Goal: Task Accomplishment & Management: Manage account settings

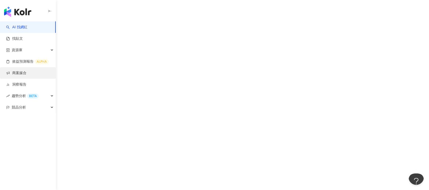
click at [26, 71] on link "商案媒合" at bounding box center [16, 72] width 20 height 5
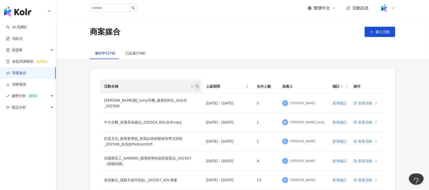
click at [198, 86] on span "活動名稱" at bounding box center [196, 86] width 5 height 8
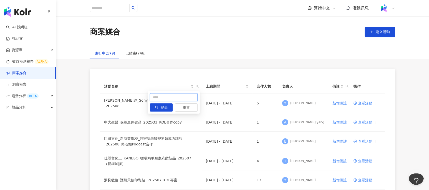
click at [179, 93] on input "text" at bounding box center [174, 97] width 48 height 8
type input "**"
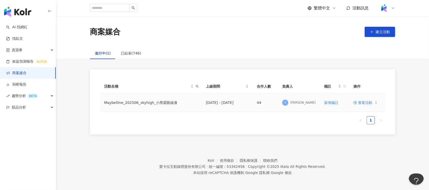
click at [365, 102] on span "查看活動" at bounding box center [362, 103] width 19 height 4
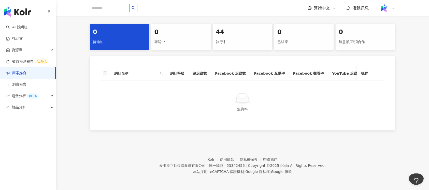
scroll to position [105, 0]
click at [162, 72] on icon "search" at bounding box center [161, 73] width 3 height 3
click at [143, 80] on input "text" at bounding box center [138, 84] width 48 height 8
click at [244, 38] on div "執行中" at bounding box center [242, 42] width 53 height 9
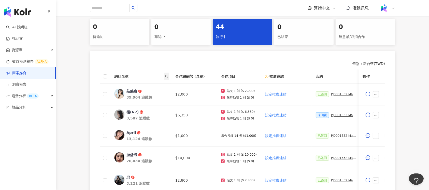
click at [169, 76] on span at bounding box center [166, 76] width 5 height 8
click at [149, 86] on input "text" at bounding box center [143, 87] width 48 height 8
type input "*"
type input "****"
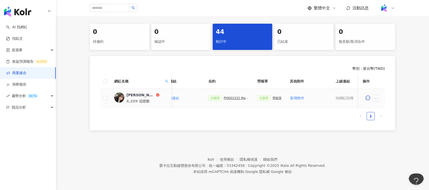
scroll to position [0, 125]
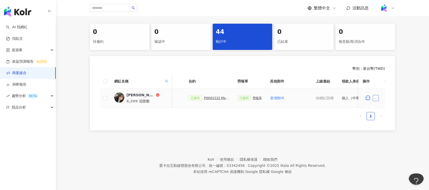
click at [374, 96] on icon "ellipsis" at bounding box center [376, 98] width 4 height 4
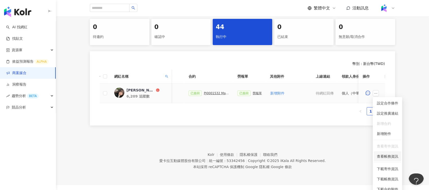
click at [390, 154] on span "查看帳務資訊" at bounding box center [386, 156] width 21 height 6
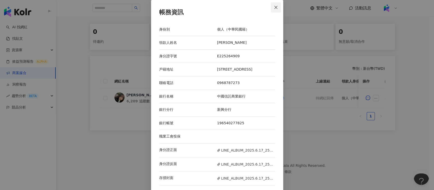
click at [274, 6] on icon "close" at bounding box center [276, 7] width 4 height 4
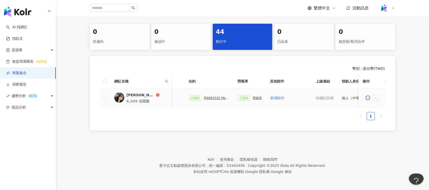
click at [254, 96] on div "勞報單" at bounding box center [256, 98] width 9 height 4
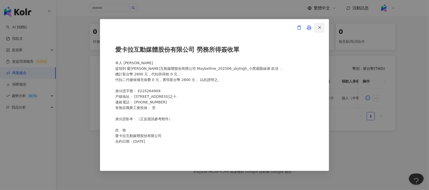
click at [318, 27] on line "button" at bounding box center [319, 27] width 2 height 2
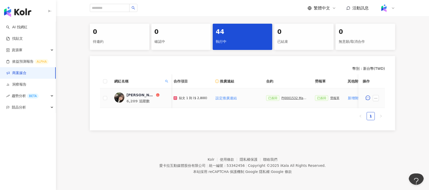
scroll to position [0, 45]
click at [283, 96] on div "PJ0001532 Maybelline_202506_skyhigh_小黑霸眼線液_萊雅合作備忘錄" at bounding box center [295, 98] width 25 height 4
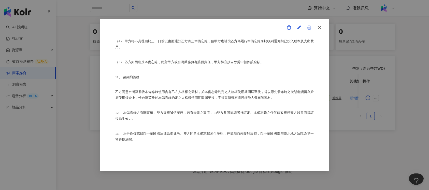
scroll to position [1254, 0]
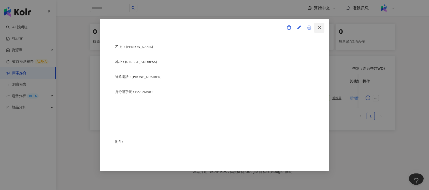
click at [320, 25] on span "button" at bounding box center [319, 27] width 5 height 5
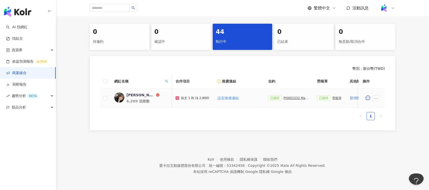
click at [334, 96] on div "勞報單" at bounding box center [336, 98] width 9 height 4
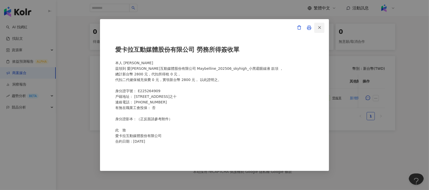
click at [318, 28] on line "button" at bounding box center [319, 27] width 2 height 2
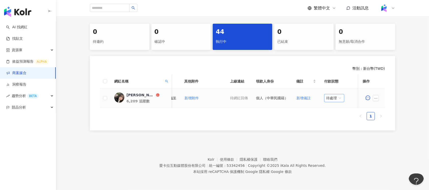
scroll to position [0, 220]
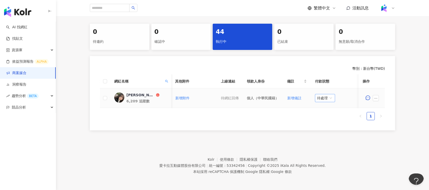
click at [326, 94] on span "待處理" at bounding box center [325, 98] width 16 height 8
click at [378, 95] on button "button" at bounding box center [375, 98] width 6 height 6
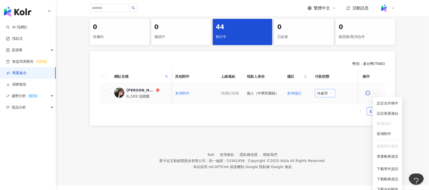
click at [326, 96] on span "待處理" at bounding box center [325, 93] width 16 height 8
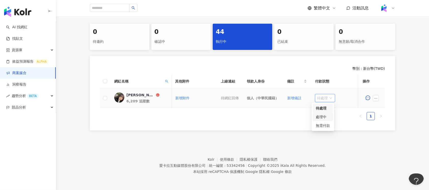
click at [327, 114] on div "處理中" at bounding box center [322, 117] width 14 height 6
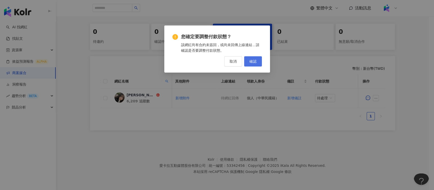
click at [259, 59] on button "確認" at bounding box center [253, 61] width 18 height 10
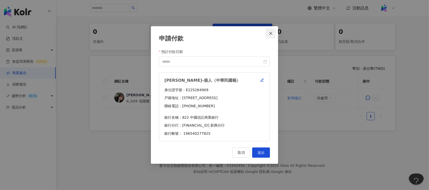
click at [272, 32] on icon "close" at bounding box center [270, 33] width 4 height 4
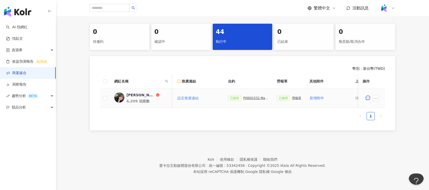
scroll to position [0, 53]
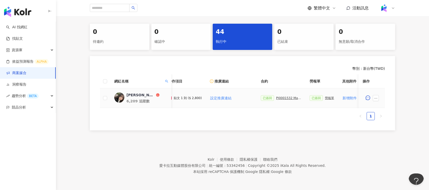
click at [328, 96] on div "勞報單" at bounding box center [329, 98] width 9 height 4
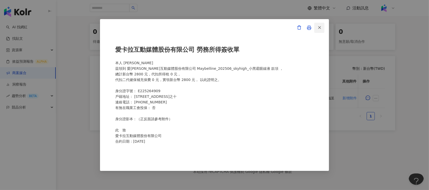
click at [322, 25] on button "button" at bounding box center [319, 28] width 10 height 10
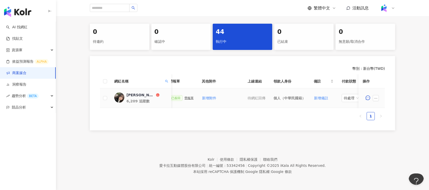
scroll to position [0, 220]
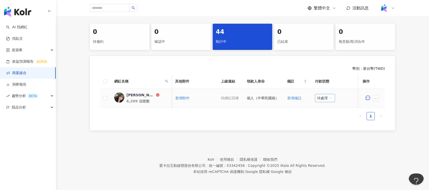
click at [328, 94] on span "待處理" at bounding box center [325, 98] width 16 height 8
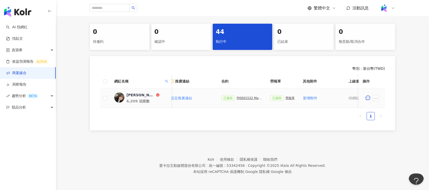
scroll to position [0, 93]
click at [285, 96] on div "勞報單" at bounding box center [289, 98] width 9 height 4
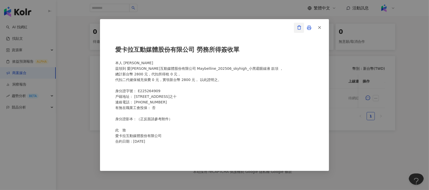
click at [299, 26] on icon "button" at bounding box center [299, 28] width 3 height 4
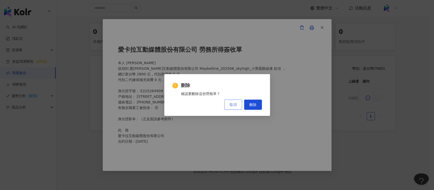
click at [237, 104] on button "取消" at bounding box center [233, 104] width 18 height 10
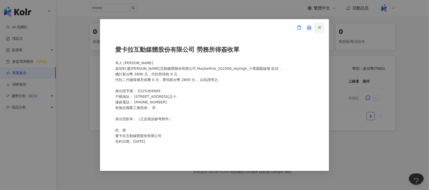
click at [320, 25] on icon "button" at bounding box center [319, 27] width 5 height 5
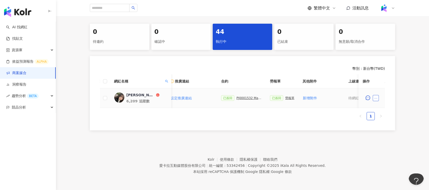
click at [376, 96] on icon "ellipsis" at bounding box center [376, 98] width 4 height 4
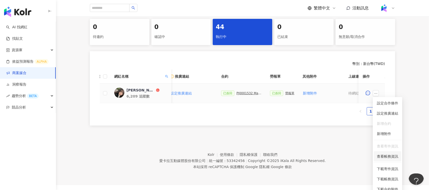
click at [389, 156] on span "查看帳務資訊" at bounding box center [386, 156] width 21 height 6
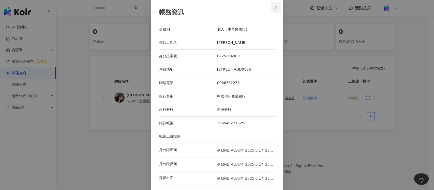
click at [274, 6] on icon "close" at bounding box center [276, 7] width 4 height 4
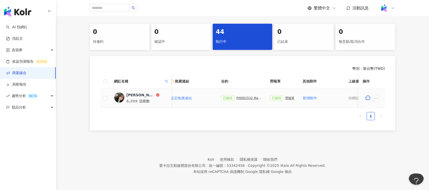
click at [285, 96] on div "勞報單" at bounding box center [289, 98] width 9 height 4
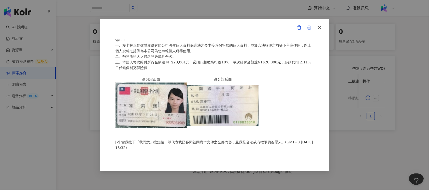
scroll to position [0, 0]
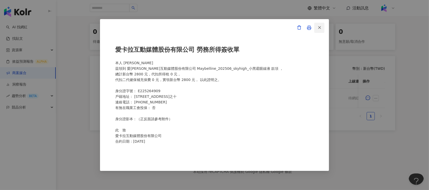
click at [319, 25] on icon "button" at bounding box center [319, 27] width 5 height 5
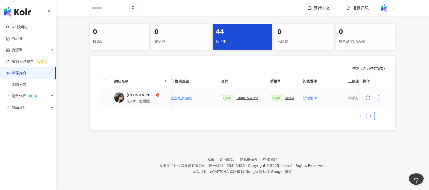
click at [374, 96] on icon "ellipsis" at bounding box center [376, 98] width 4 height 4
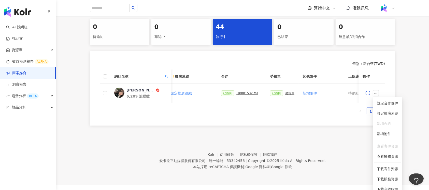
click at [342, 115] on ul "1" at bounding box center [242, 111] width 285 height 8
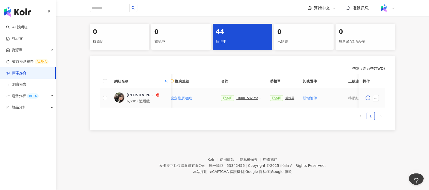
click at [247, 96] on div "PJ0001532 Maybelline_202506_skyhigh_小黑霸眼線液_萊雅合作備忘錄" at bounding box center [248, 98] width 25 height 4
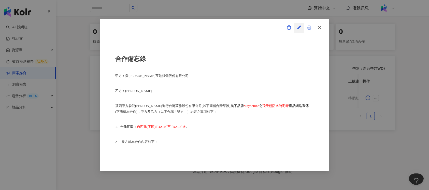
click at [299, 25] on span "button" at bounding box center [299, 27] width 5 height 5
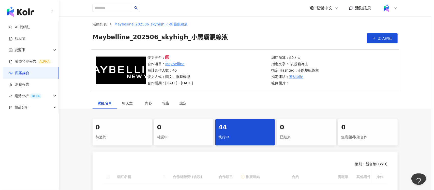
scroll to position [102, 0]
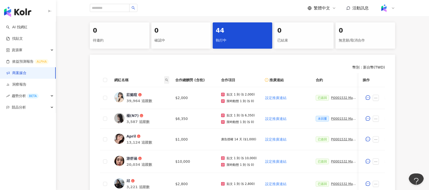
click at [165, 77] on span at bounding box center [166, 80] width 5 height 8
click at [145, 90] on input "text" at bounding box center [143, 91] width 48 height 8
type input "****"
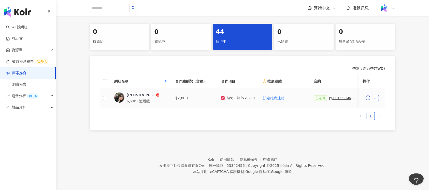
click at [376, 97] on icon "ellipsis" at bounding box center [376, 98] width 4 height 4
click at [395, 40] on span "查看帳務資訊" at bounding box center [386, 43] width 21 height 6
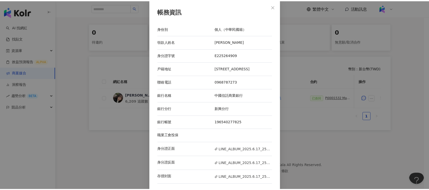
scroll to position [1, 0]
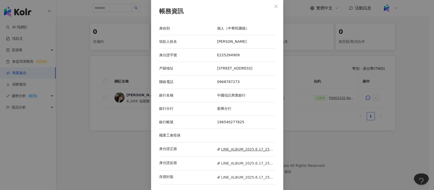
click at [242, 148] on span "LINE_ALBUM_2025.6.17_250623_1.jpg" at bounding box center [246, 149] width 58 height 6
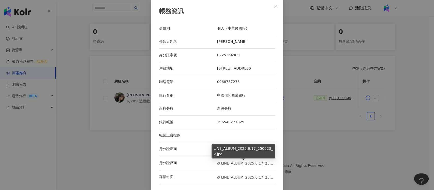
click at [240, 161] on span "LINE_ALBUM_2025.6.17_250623_2.jpg" at bounding box center [246, 163] width 58 height 6
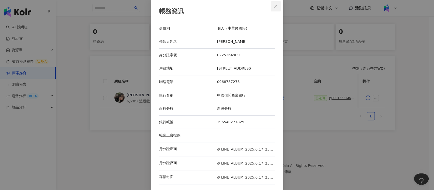
click at [274, 7] on icon "close" at bounding box center [276, 6] width 4 height 4
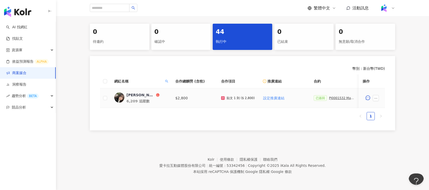
click at [335, 97] on div "PJ0001532 Maybelline_202506_skyhigh_小黑霸眼線液_萊雅合作備忘錄" at bounding box center [341, 98] width 25 height 4
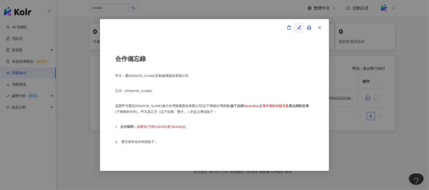
click at [296, 24] on button "button" at bounding box center [299, 28] width 10 height 10
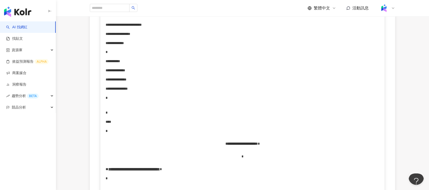
scroll to position [1017, 0]
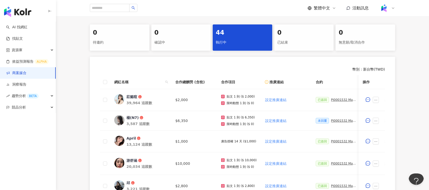
scroll to position [135, 0]
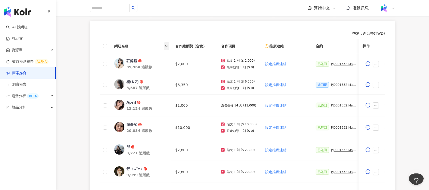
click at [168, 45] on span at bounding box center [166, 46] width 5 height 8
click at [152, 55] on input "text" at bounding box center [143, 57] width 48 height 8
type input "*"
type input "****"
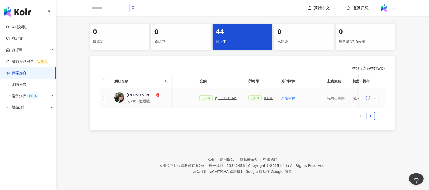
scroll to position [0, 115]
click at [376, 96] on icon "ellipsis" at bounding box center [376, 98] width 4 height 4
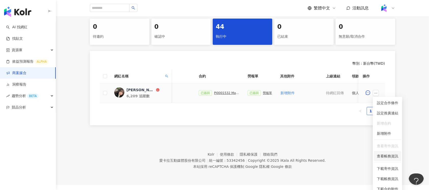
click at [388, 156] on span "查看帳務資訊" at bounding box center [386, 156] width 21 height 6
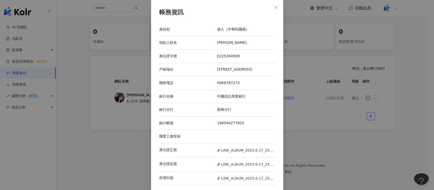
click at [272, 5] on button "Close" at bounding box center [276, 7] width 10 height 10
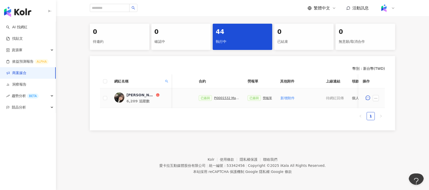
click at [220, 96] on div "PJ0001532 Maybelline_202506_skyhigh_小黑霸眼線液_萊雅合作備忘錄" at bounding box center [226, 98] width 25 height 4
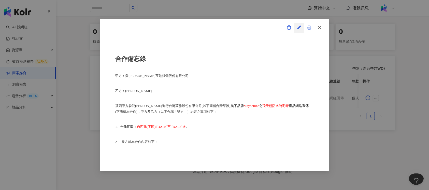
click at [299, 27] on icon "button" at bounding box center [298, 27] width 3 height 3
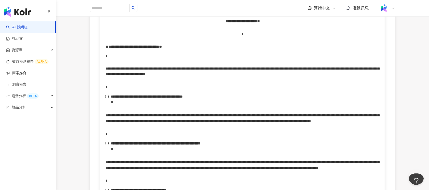
scroll to position [1050, 0]
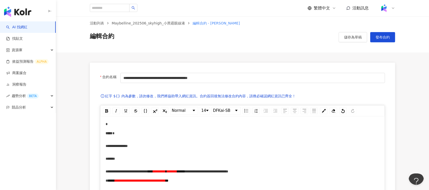
scroll to position [0, 0]
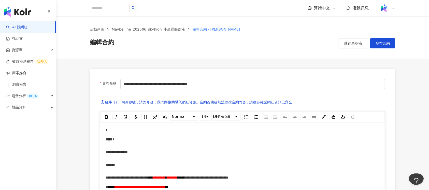
click at [379, 41] on span "發布合約" at bounding box center [382, 43] width 14 height 4
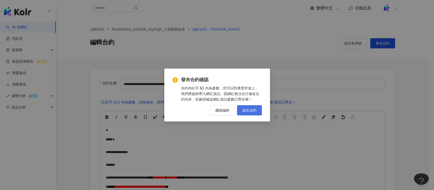
click at [248, 106] on button "送出合約" at bounding box center [249, 110] width 25 height 10
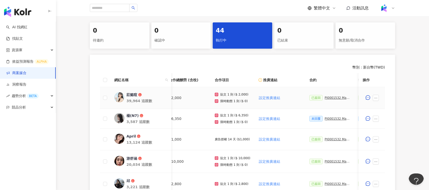
scroll to position [0, 9]
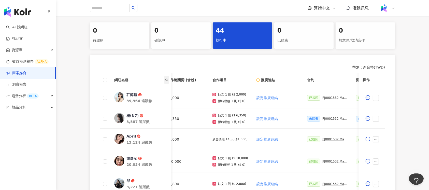
click at [165, 80] on icon "search" at bounding box center [166, 79] width 3 height 3
click at [157, 91] on input "text" at bounding box center [143, 91] width 48 height 8
type input "****"
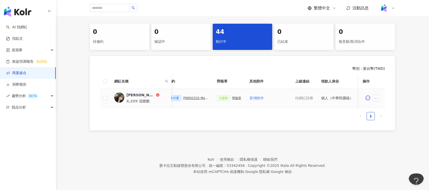
scroll to position [0, 145]
click at [233, 97] on div "勞報單" at bounding box center [236, 98] width 9 height 4
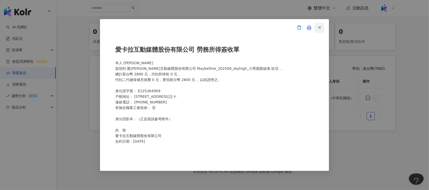
click at [319, 27] on line "button" at bounding box center [319, 27] width 2 height 2
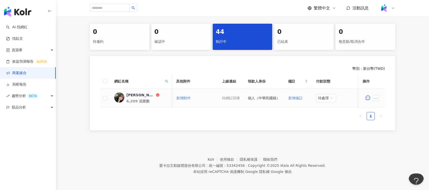
scroll to position [0, 220]
click at [325, 94] on span "待處理" at bounding box center [325, 98] width 16 height 8
click at [325, 115] on div "處理中" at bounding box center [322, 117] width 14 height 6
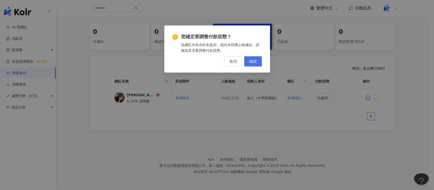
click at [258, 60] on button "確認" at bounding box center [253, 61] width 18 height 10
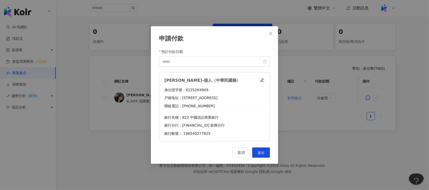
click at [261, 79] on icon "button" at bounding box center [262, 80] width 4 height 4
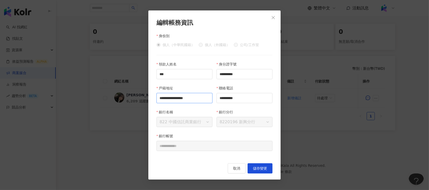
click at [193, 99] on input "**********" at bounding box center [184, 98] width 56 height 10
click at [263, 166] on span "儲存變更" at bounding box center [260, 168] width 14 height 4
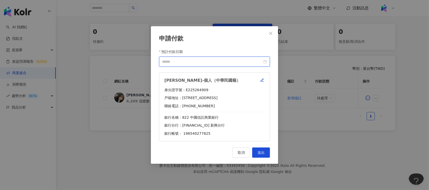
click at [218, 59] on input "預計付款日期" at bounding box center [212, 62] width 100 height 6
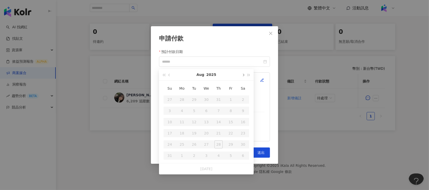
click at [242, 75] on button "button" at bounding box center [243, 74] width 6 height 11
type input "**********"
click at [205, 110] on div "10" at bounding box center [206, 110] width 8 height 8
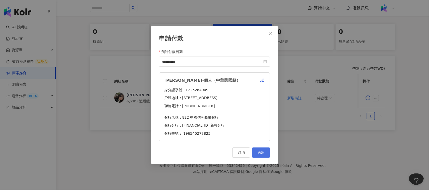
click at [261, 154] on span "送出" at bounding box center [260, 152] width 7 height 4
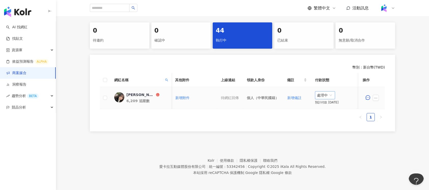
click at [325, 93] on span "處理中" at bounding box center [325, 95] width 16 height 8
click at [324, 106] on div "待處理" at bounding box center [322, 105] width 14 height 6
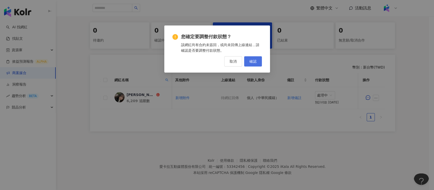
click at [260, 62] on button "確認" at bounding box center [253, 61] width 18 height 10
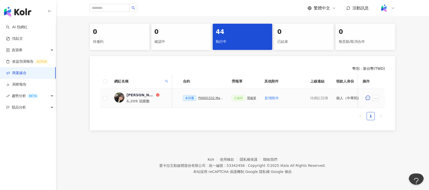
scroll to position [0, 86]
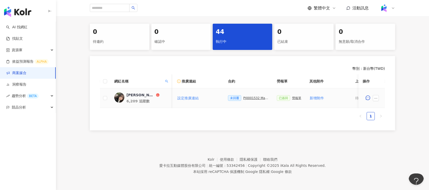
click at [293, 97] on div "勞報單" at bounding box center [296, 98] width 9 height 4
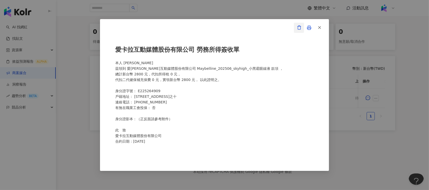
click at [297, 26] on icon "button" at bounding box center [299, 27] width 5 height 5
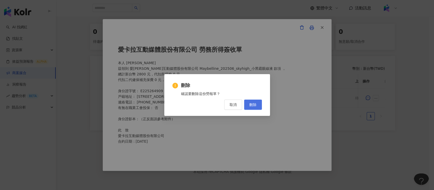
click at [258, 105] on button "刪除" at bounding box center [253, 104] width 18 height 10
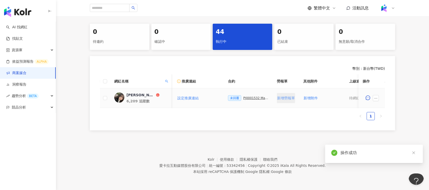
click at [281, 93] on button "新增勞報單" at bounding box center [286, 98] width 18 height 10
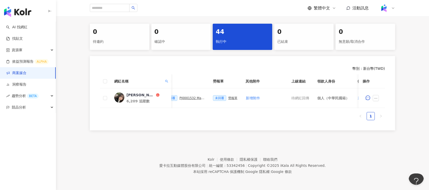
scroll to position [0, 179]
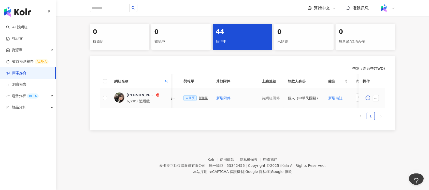
click at [198, 97] on div "勞報單" at bounding box center [202, 98] width 9 height 4
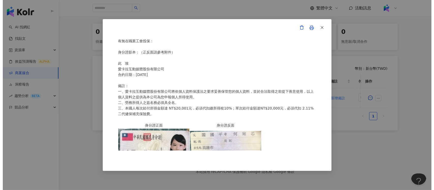
scroll to position [0, 0]
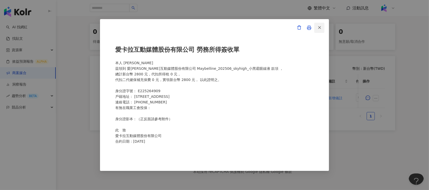
click at [317, 25] on span "button" at bounding box center [319, 27] width 5 height 5
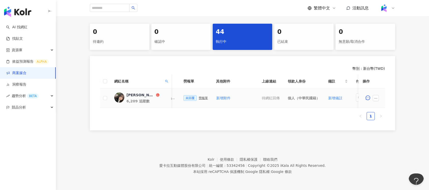
click at [378, 96] on span at bounding box center [376, 98] width 8 height 6
click at [377, 96] on icon "ellipsis" at bounding box center [376, 98] width 4 height 4
click at [388, 40] on span "查看帳務資訊" at bounding box center [386, 43] width 21 height 6
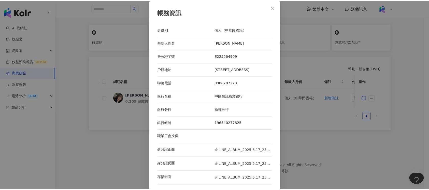
scroll to position [1, 0]
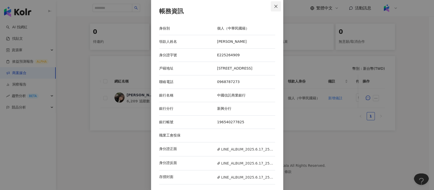
click at [273, 9] on button "Close" at bounding box center [276, 6] width 10 height 10
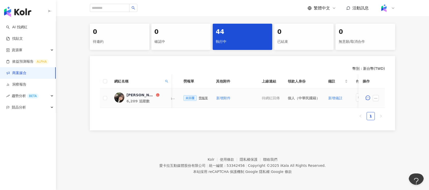
click at [202, 97] on div "勞報單" at bounding box center [202, 98] width 9 height 4
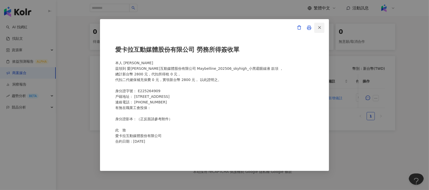
click at [319, 26] on icon "button" at bounding box center [319, 27] width 5 height 5
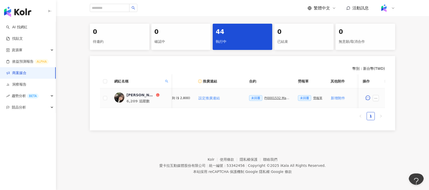
scroll to position [0, 81]
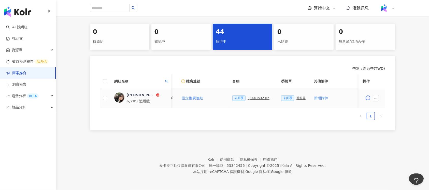
click at [259, 97] on div "PJ0001532 Maybelline_202506_skyhigh_小黑霸眼線液_萊雅合作備忘錄" at bounding box center [259, 98] width 25 height 4
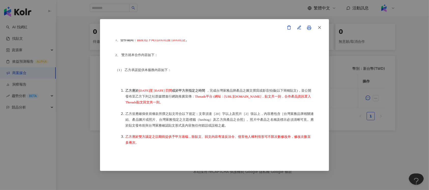
scroll to position [86, 0]
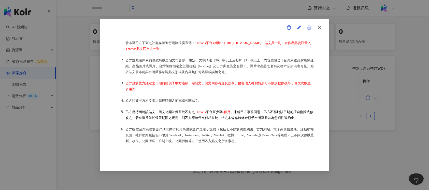
click at [253, 53] on div "合作備忘錄 甲方：愛[PERSON_NAME]互動媒體股份有限公司 乙方：[PERSON_NAME]因甲方委託乙方[PERSON_NAME]進行台灣萊雅股份有…" at bounding box center [214, 94] width 198 height 111
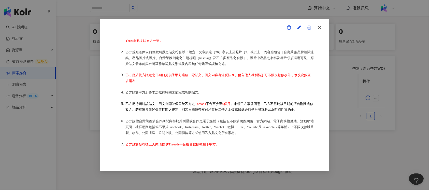
click at [253, 43] on li "乙方應於 [DATE]至 [DATE] 日間 或於甲方所指定之時間 ，完成台灣萊雅品牌產品之圖文撰寫或影音拍攝(以下簡稱貼文)，並公開發布至乙方下列之社群媒體…" at bounding box center [219, 35] width 188 height 18
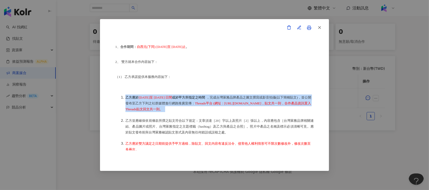
scroll to position [67, 0]
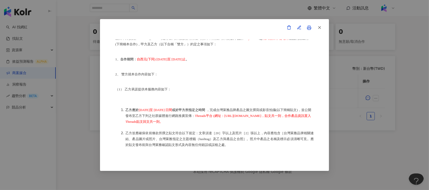
click at [186, 60] on span "自西元(下同) [DATE]至 [DATE]止" at bounding box center [161, 59] width 49 height 4
drag, startPoint x: 179, startPoint y: 58, endPoint x: 241, endPoint y: 66, distance: 62.7
click at [241, 66] on div "合作備忘錄 甲方：愛[PERSON_NAME]互動媒體股份有限公司 乙方：[PERSON_NAME]因甲方委託乙方[PERSON_NAME]進行台灣萊雅股份有…" at bounding box center [214, 94] width 198 height 111
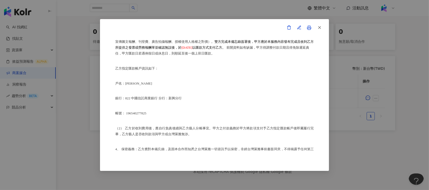
scroll to position [288, 0]
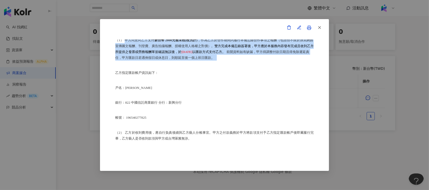
drag, startPoint x: 126, startPoint y: 52, endPoint x: 282, endPoint y: 72, distance: 157.6
click at [282, 72] on div "合作備忘錄 甲方：愛[PERSON_NAME]互動媒體股份有限公司 乙方：[PERSON_NAME]因甲方委託乙方[PERSON_NAME]進行台灣萊雅股份有…" at bounding box center [214, 94] width 198 height 111
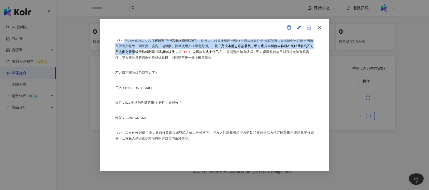
drag, startPoint x: 123, startPoint y: 49, endPoint x: 161, endPoint y: 63, distance: 40.8
click at [161, 60] on p "（1） 甲方同意向乙方支付 新台幣 2800元整未稅(稅另計) ，作為乙方於合作期間內履行本備忘錄合作事項之報酬（包括但不限於撰寫網路宣傳圖文報酬、刊登費、廣…" at bounding box center [214, 48] width 198 height 23
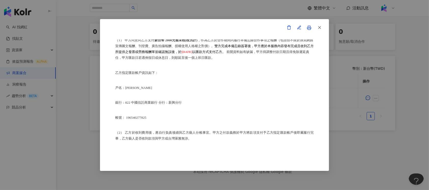
click at [171, 54] on span "雙方完成本備忘錄簽署後，甲方應於本服務內容發布完成且收到乙方所提供之發票或勞務報酬單並確認無誤後，於" at bounding box center [214, 49] width 198 height 10
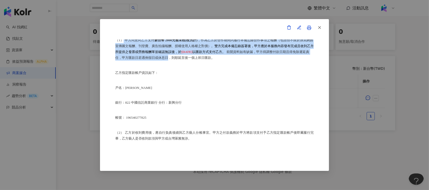
drag, startPoint x: 124, startPoint y: 50, endPoint x: 222, endPoint y: 65, distance: 99.2
click at [222, 60] on p "（1） 甲方同意向乙方支付 新台幣 2800元整未稅(稅另計) ，作為乙方於合作期間內履行本備忘錄合作事項之報酬（包括但不限於撰寫網路宣傳圖文報酬、刊登費、廣…" at bounding box center [214, 48] width 198 height 23
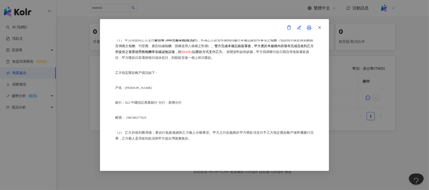
click at [216, 75] on p "乙方指定匯款帳戶資訊如下：" at bounding box center [214, 73] width 198 height 6
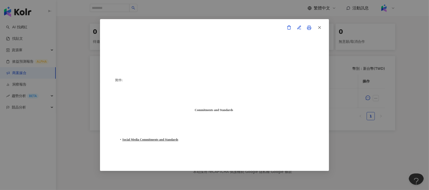
scroll to position [1336, 0]
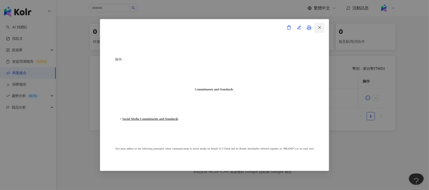
click at [324, 30] on button "button" at bounding box center [319, 28] width 10 height 10
